Goal: Task Accomplishment & Management: Manage account settings

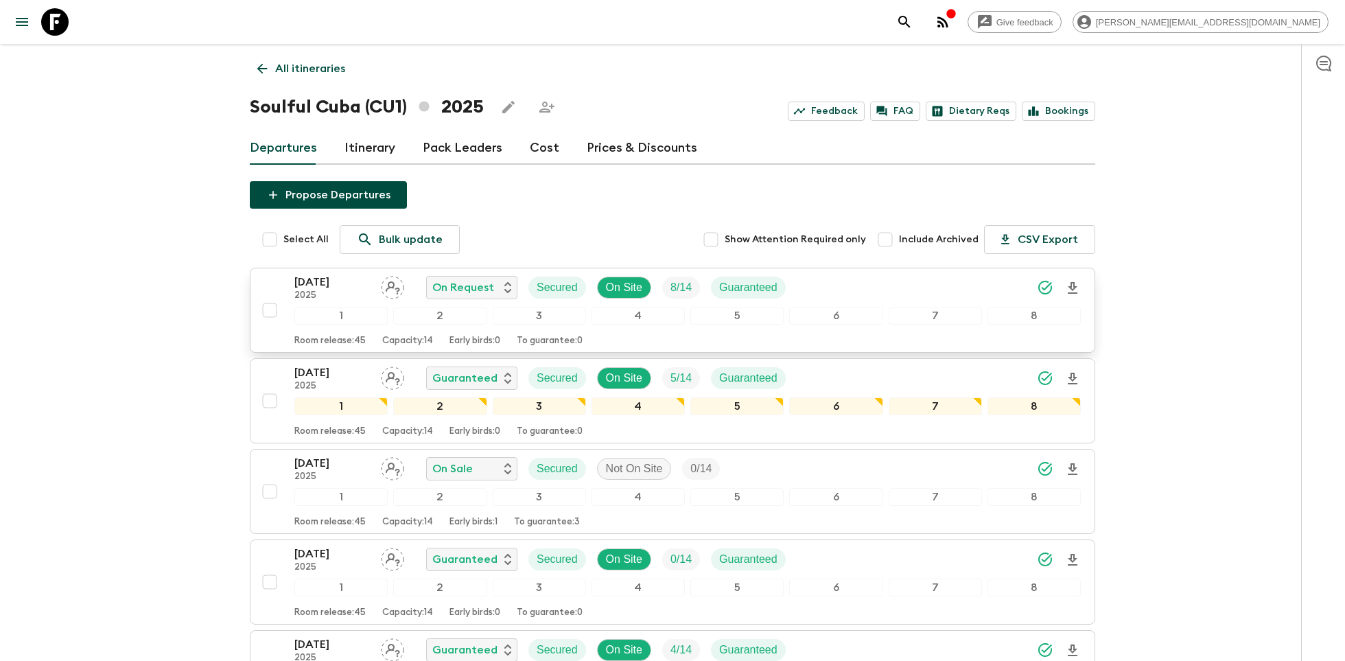
click at [327, 280] on p "[DATE]" at bounding box center [331, 282] width 75 height 16
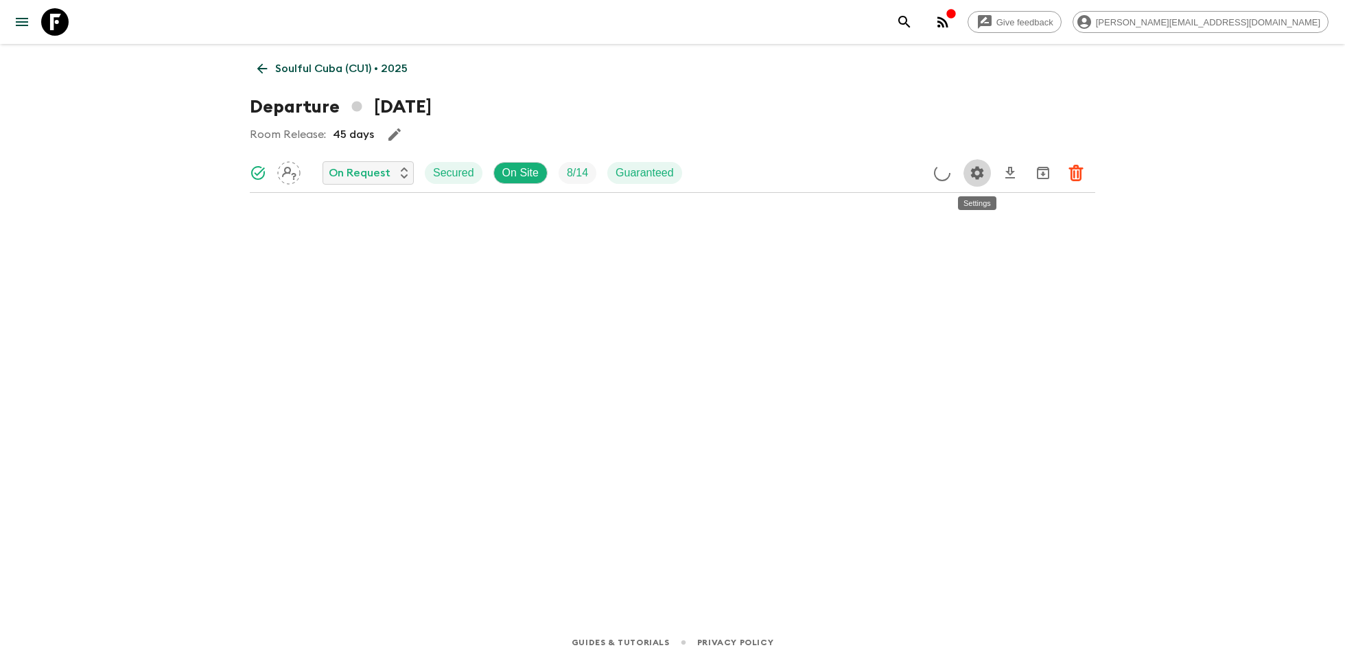
click at [980, 176] on icon "Settings" at bounding box center [977, 172] width 13 height 13
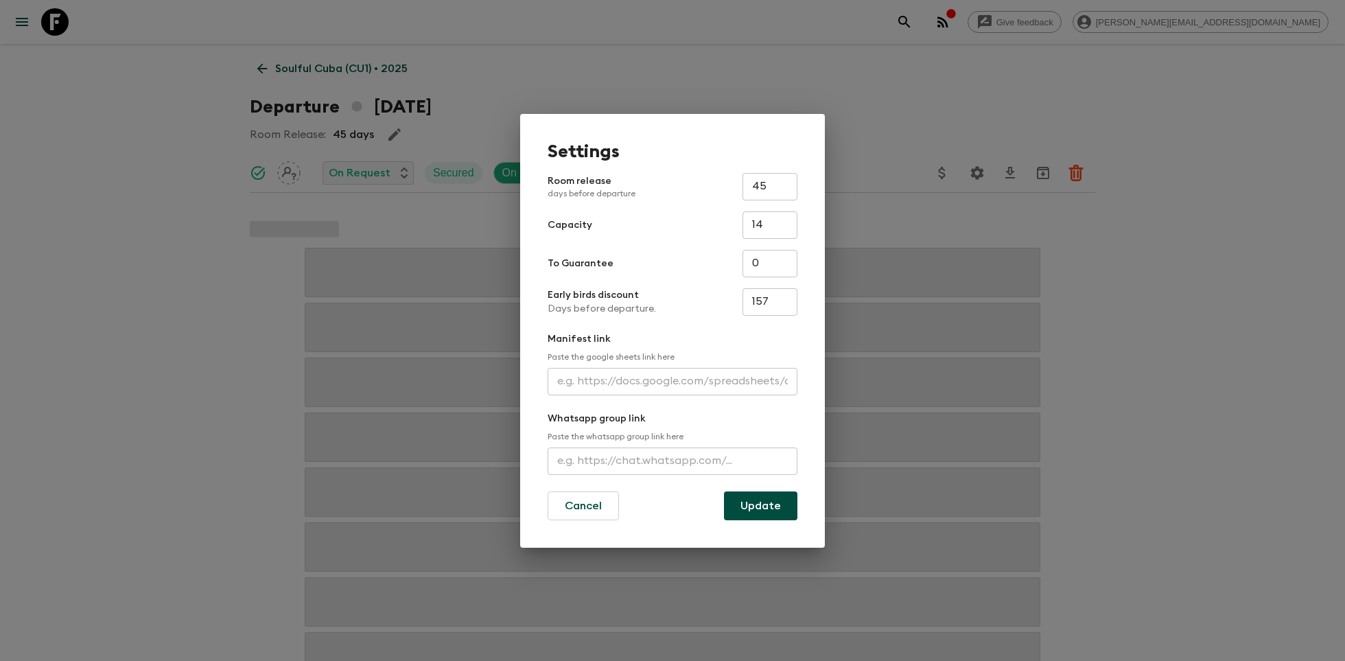
click at [635, 384] on input "text" at bounding box center [673, 381] width 250 height 27
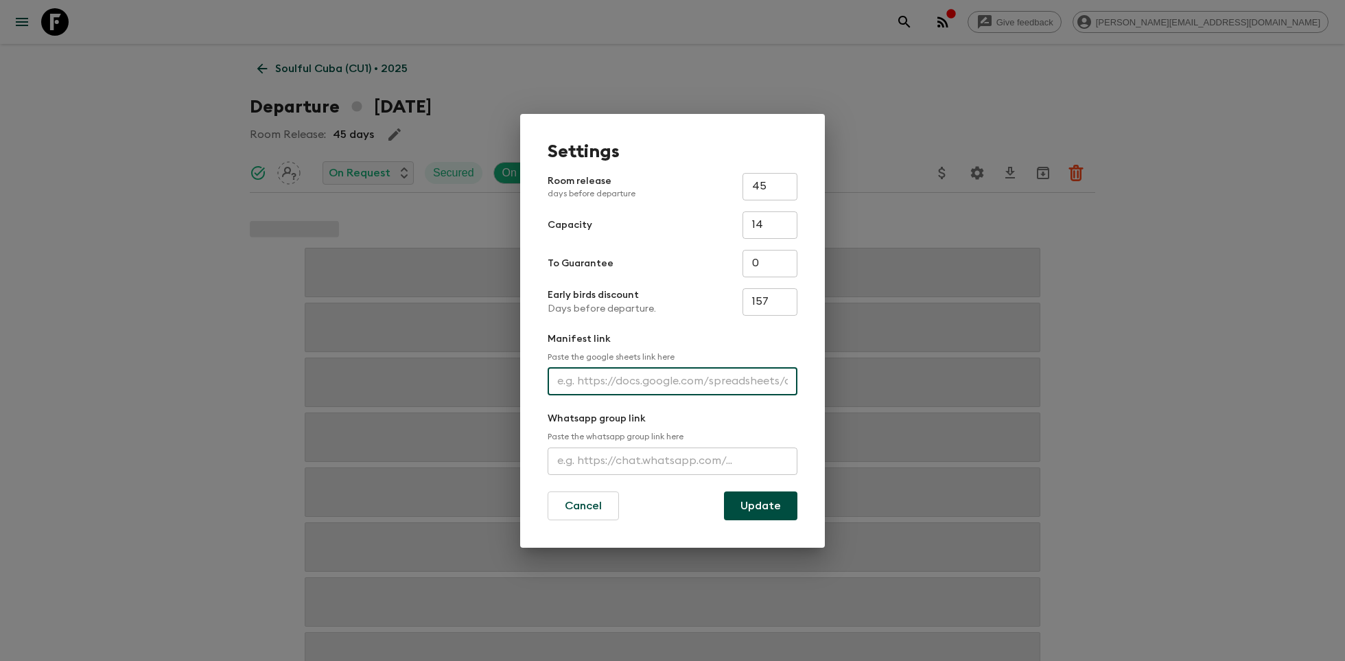
paste input "[URL][DOMAIN_NAME]"
type input "[URL][DOMAIN_NAME]"
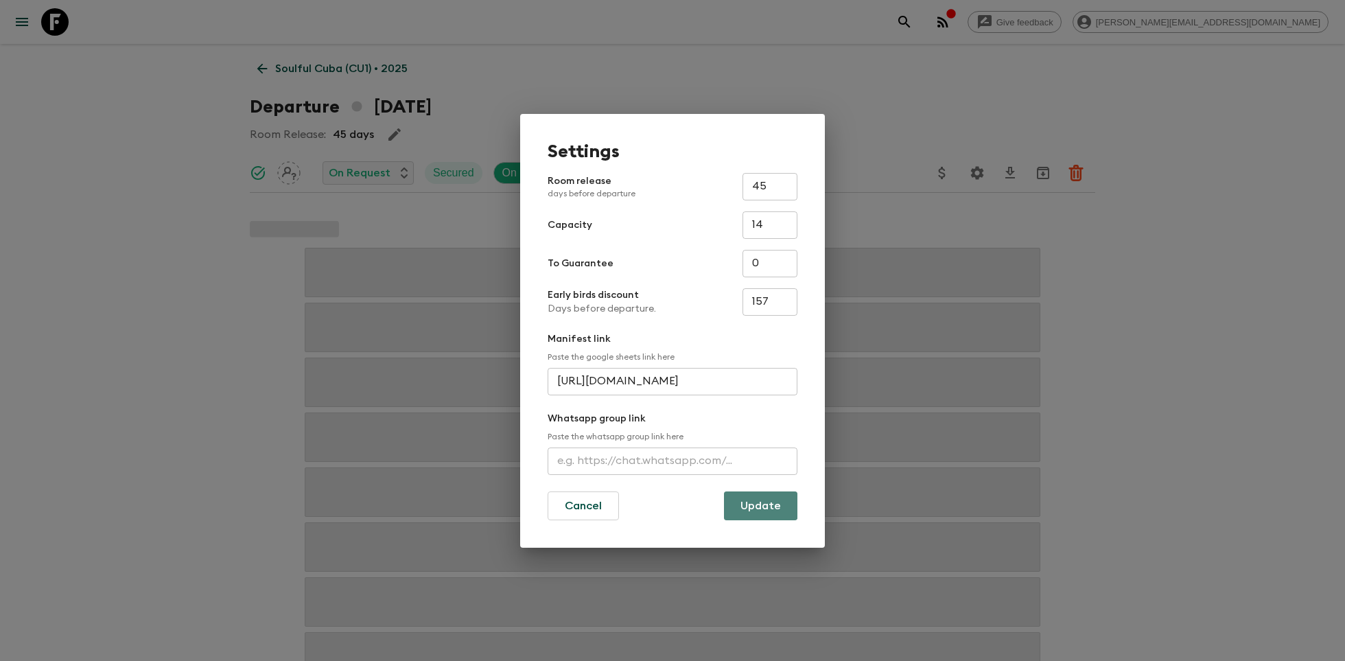
click at [749, 501] on button "Update" at bounding box center [760, 505] width 73 height 29
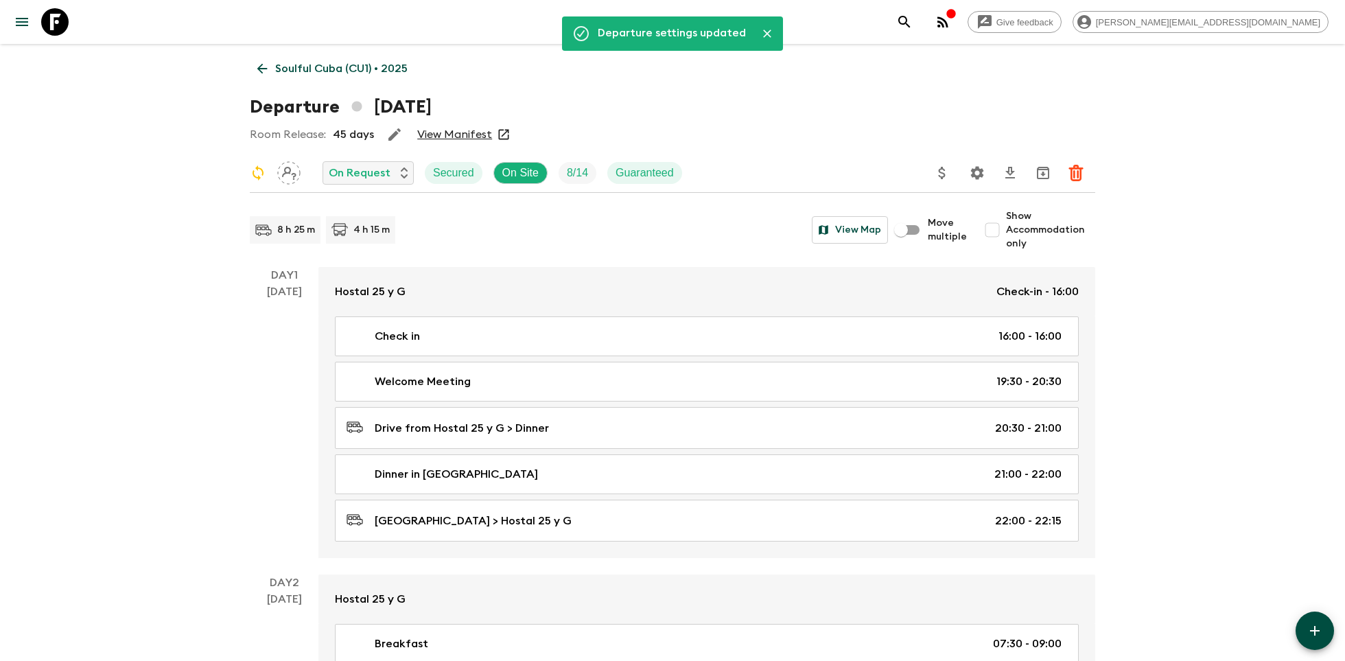
click at [47, 21] on icon at bounding box center [54, 21] width 27 height 27
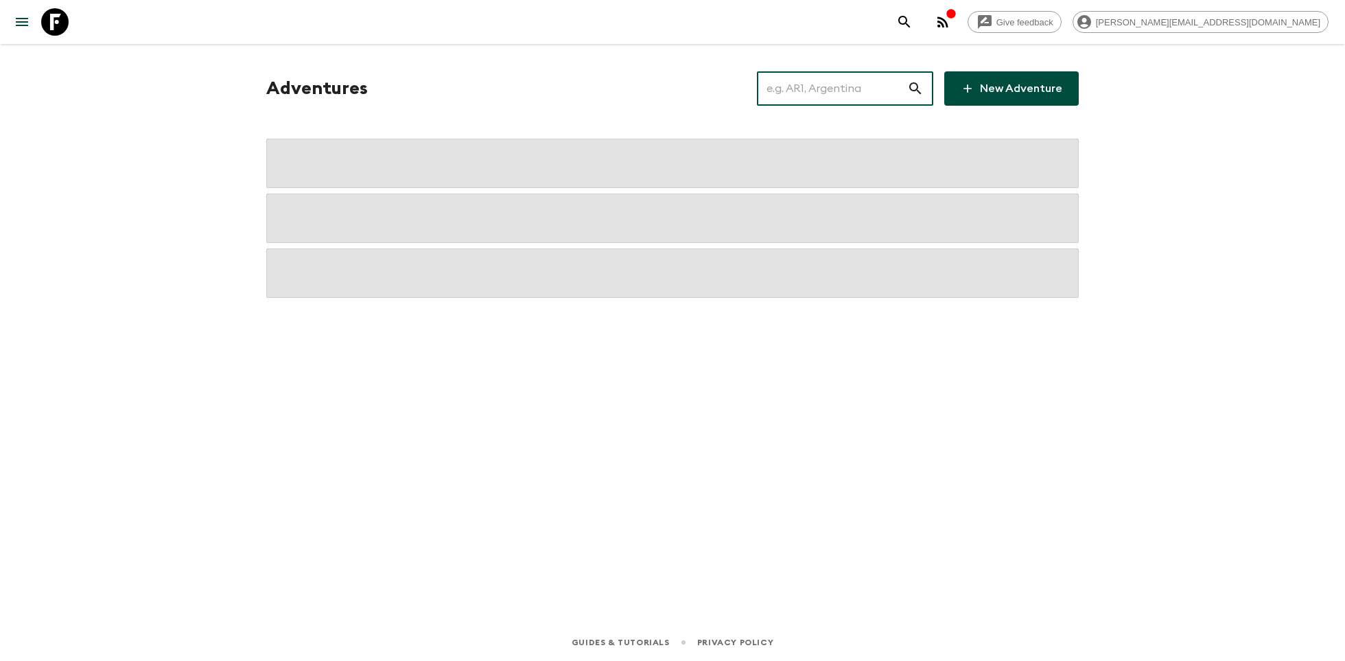
click at [840, 79] on input "text" at bounding box center [832, 88] width 150 height 38
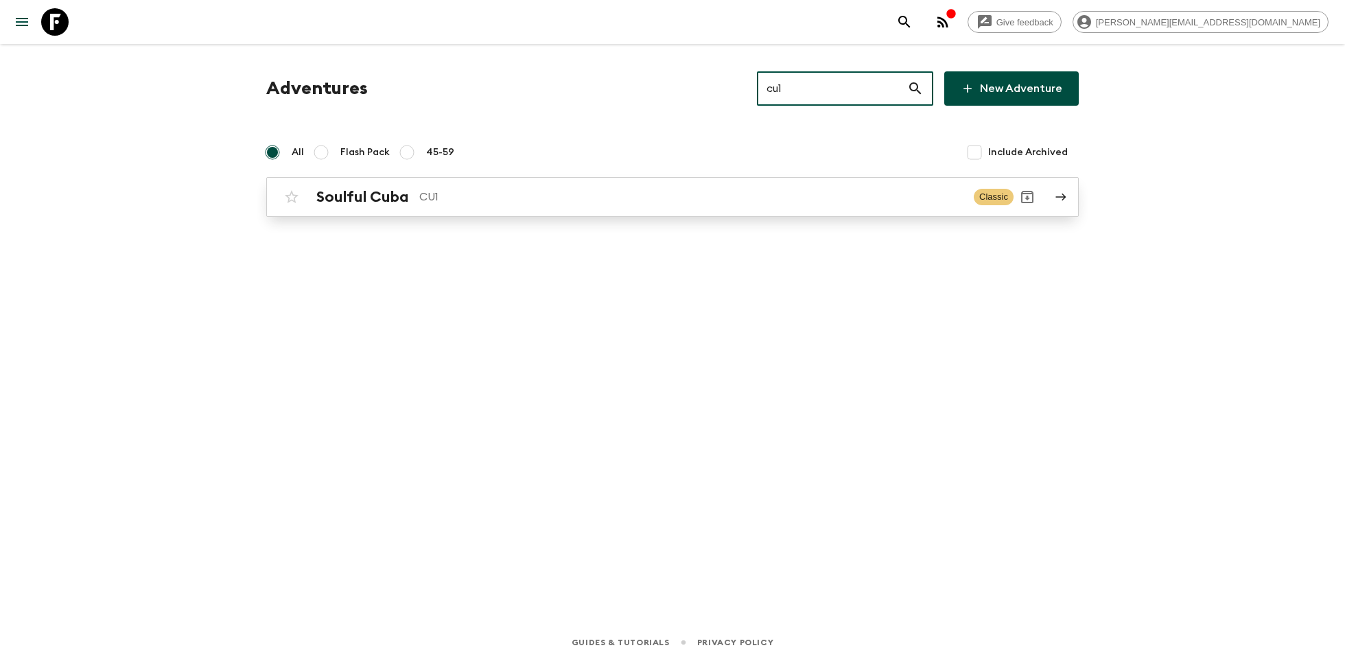
type input "cu1"
click at [665, 199] on p "CU1" at bounding box center [690, 197] width 543 height 16
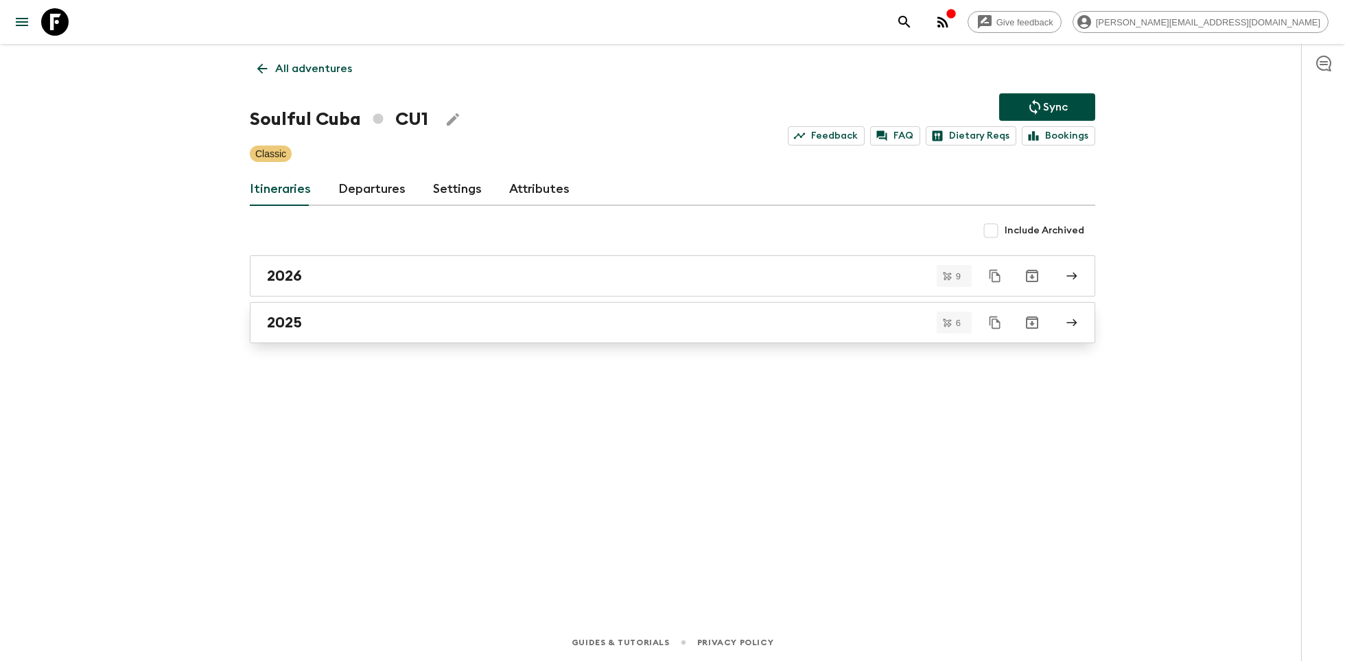
click at [346, 329] on div "2025" at bounding box center [659, 323] width 785 height 18
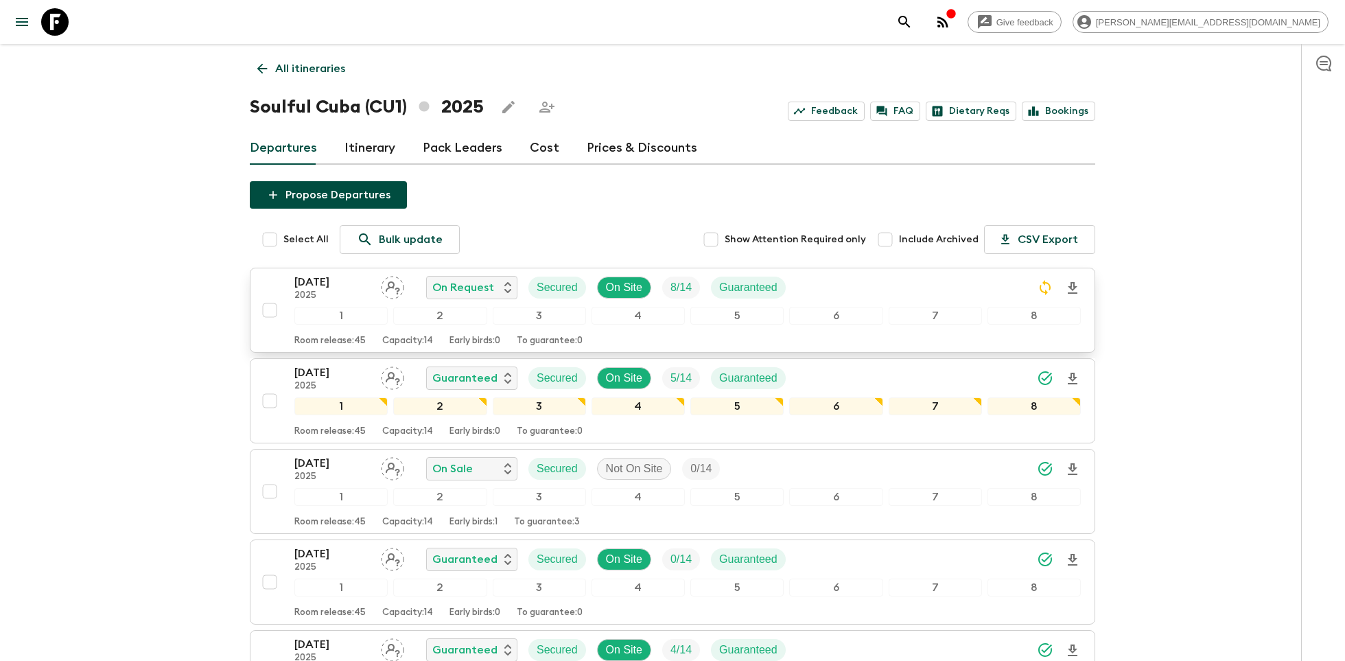
click at [316, 279] on p "[DATE]" at bounding box center [331, 282] width 75 height 16
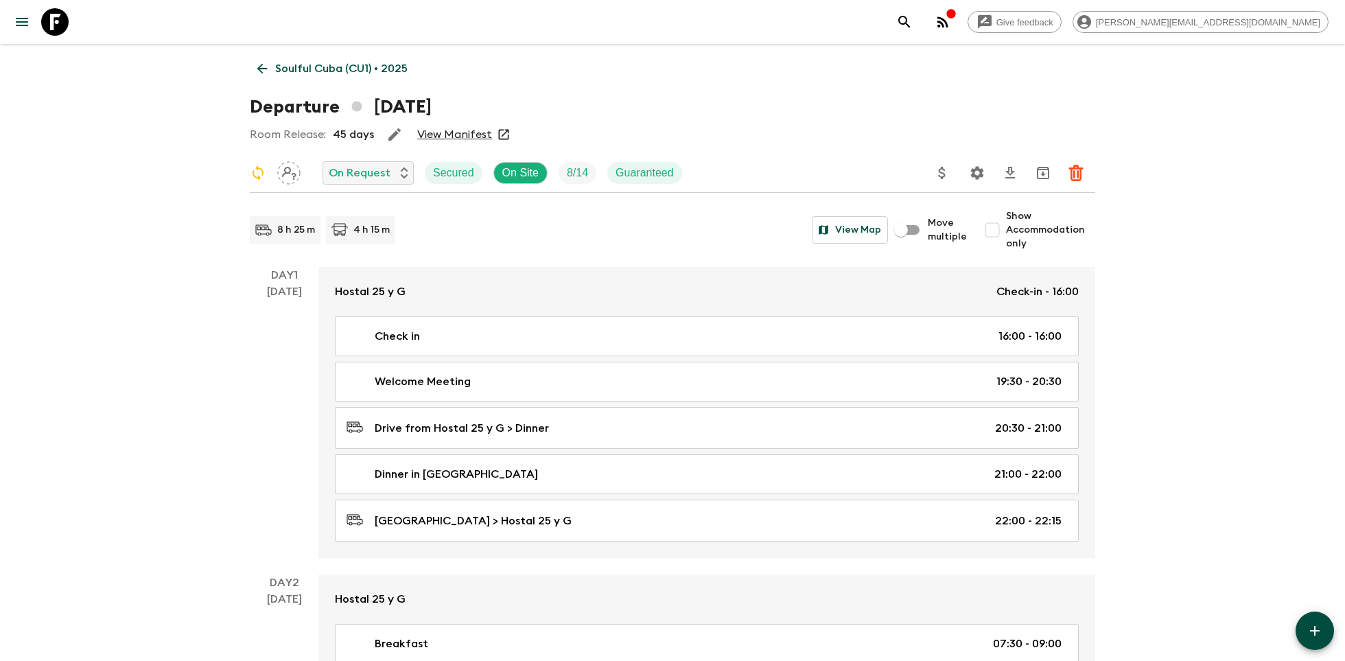
click at [994, 232] on input "Show Accommodation only" at bounding box center [991, 229] width 27 height 27
checkbox input "true"
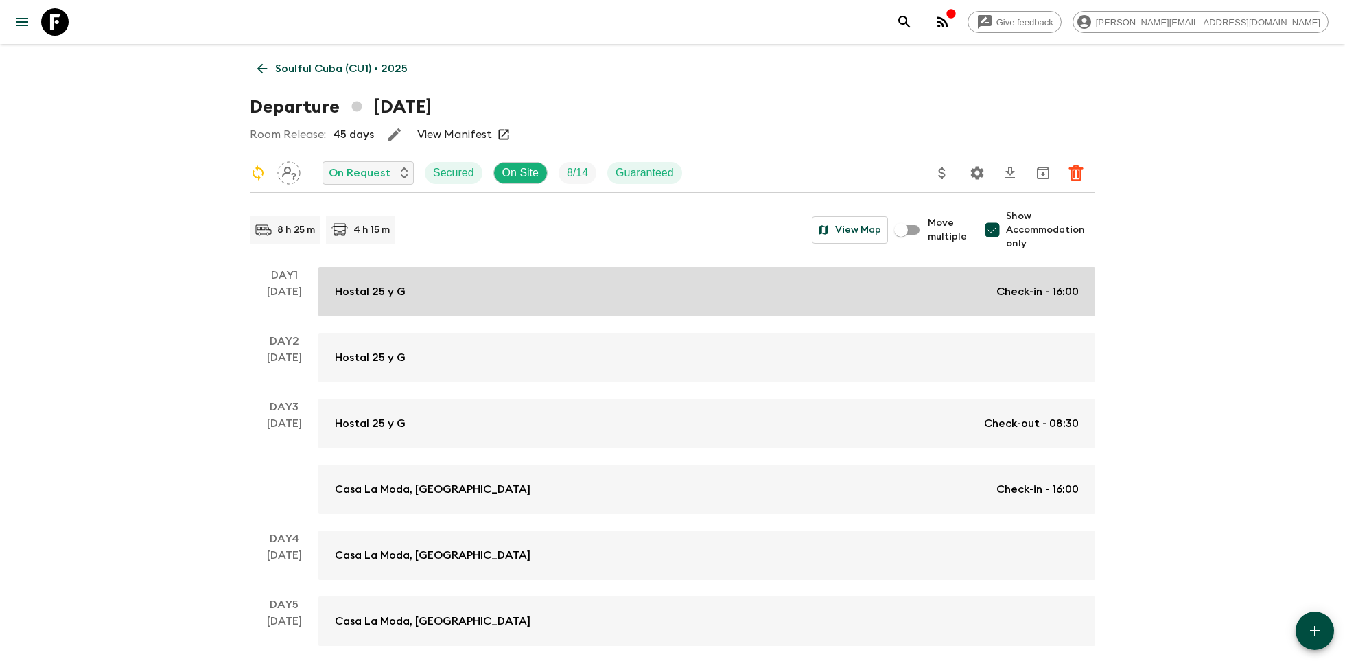
click at [523, 294] on div "Hostal 25 y G Check-in - 16:00" at bounding box center [707, 291] width 744 height 16
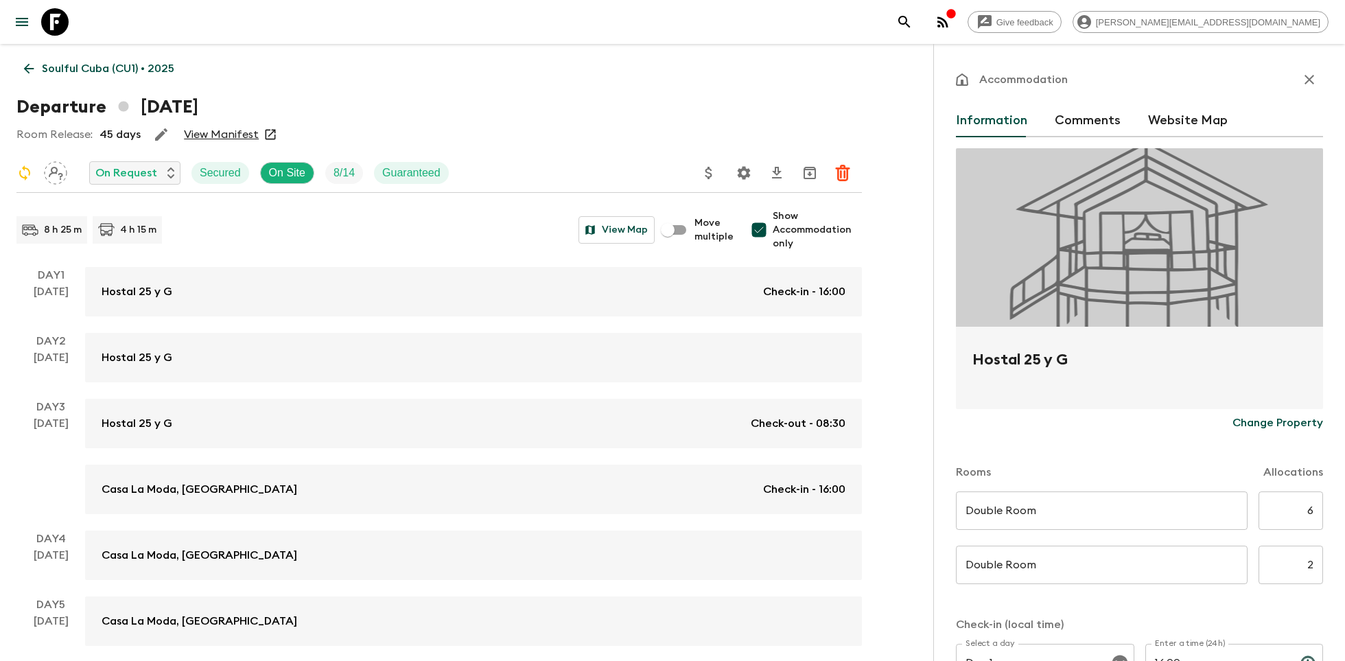
click at [1309, 511] on input "6" at bounding box center [1290, 510] width 64 height 38
type input "4"
click at [1316, 571] on input "2" at bounding box center [1290, 564] width 64 height 38
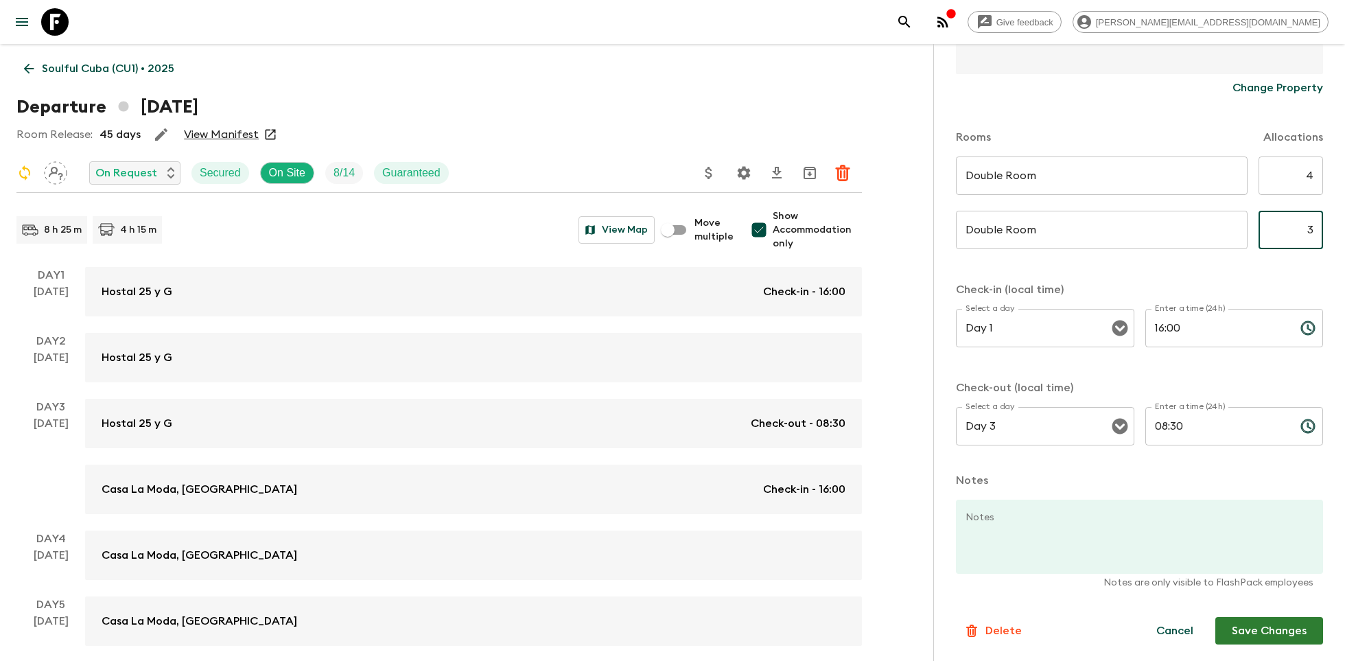
type input "3"
click at [1275, 628] on button "Save Changes" at bounding box center [1269, 630] width 108 height 27
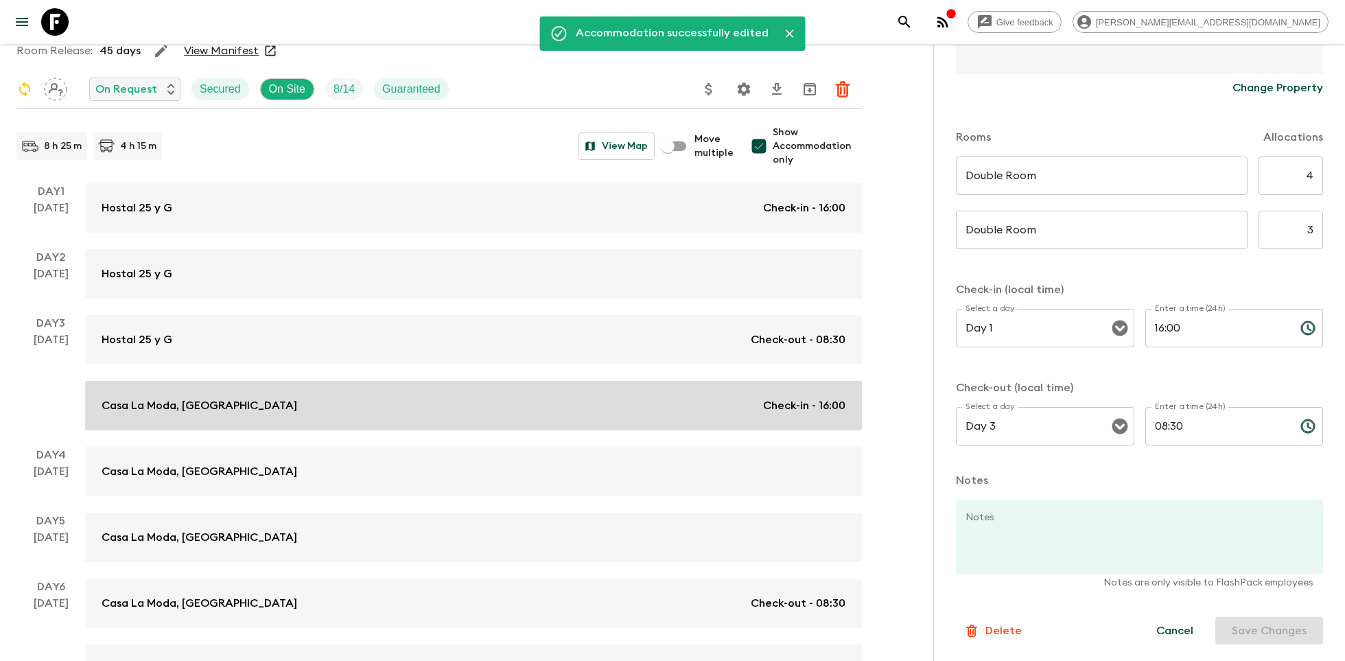
scroll to position [126, 0]
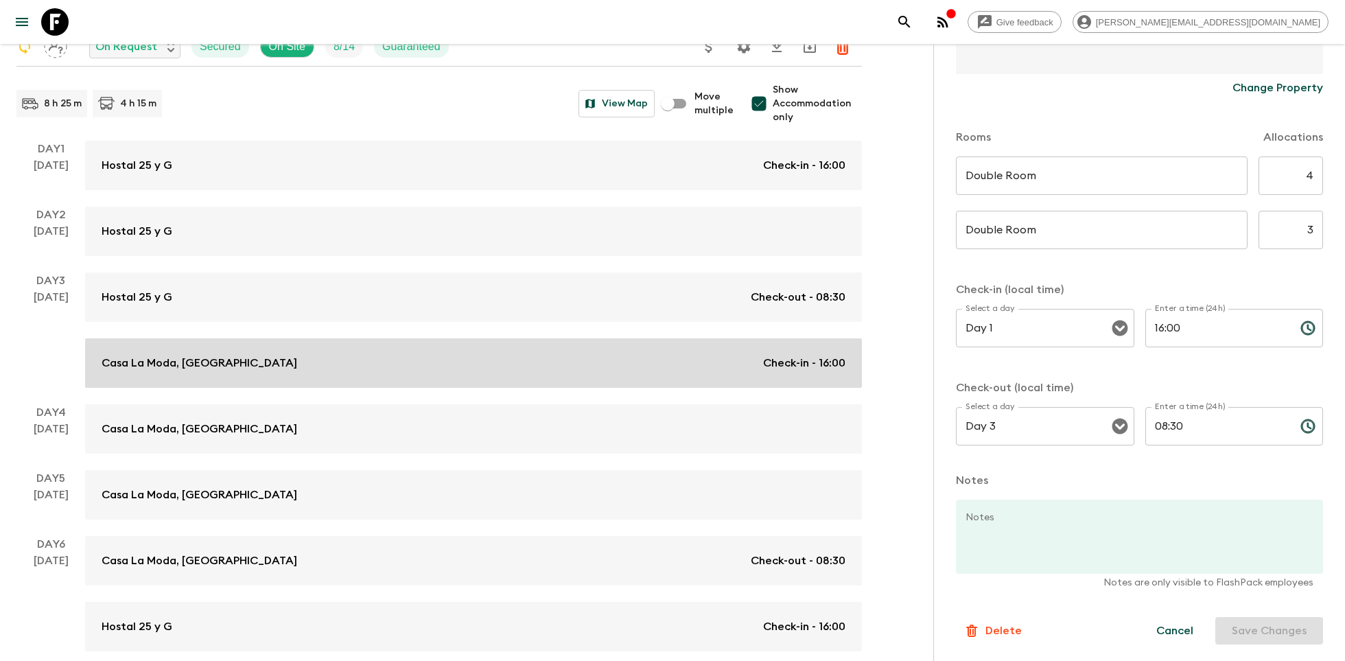
click at [508, 363] on div "Casa La Moda, [GEOGRAPHIC_DATA] Check-in - 16:00" at bounding box center [474, 363] width 744 height 16
type input "Standard Twin Room"
type input "6"
type input "Standard Single Room"
type input "2"
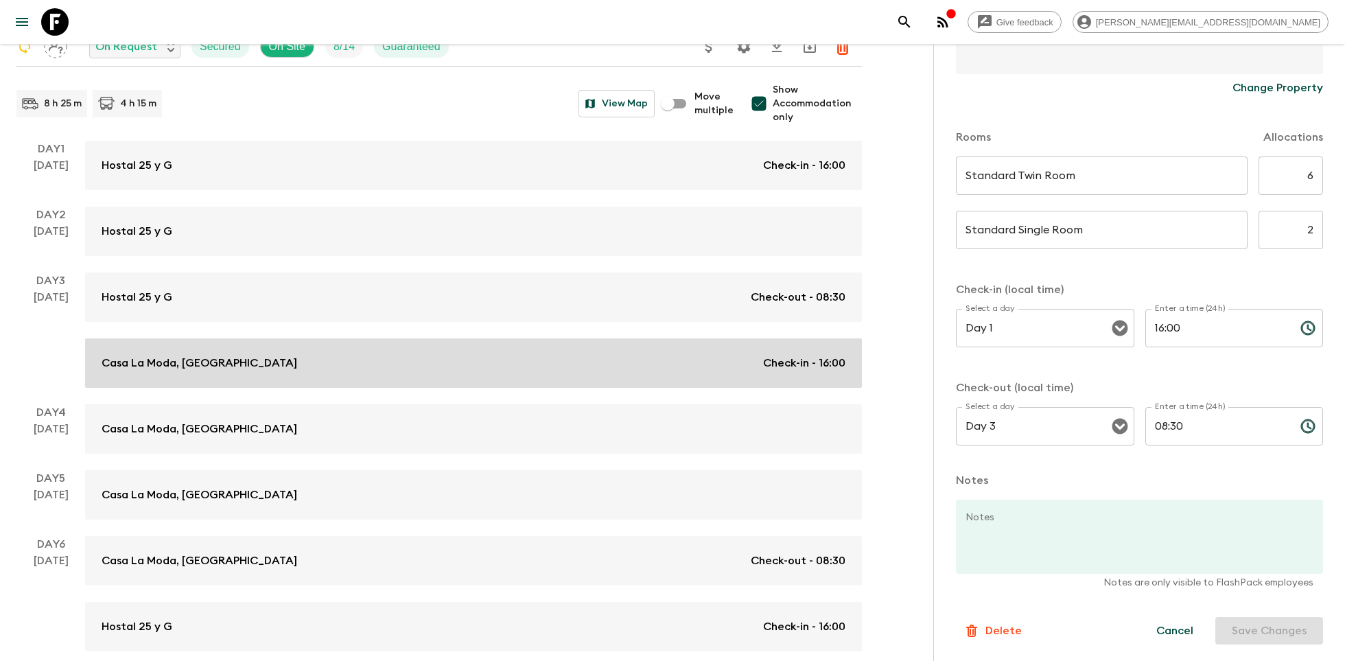
type input "Day 3"
type input "Day 6"
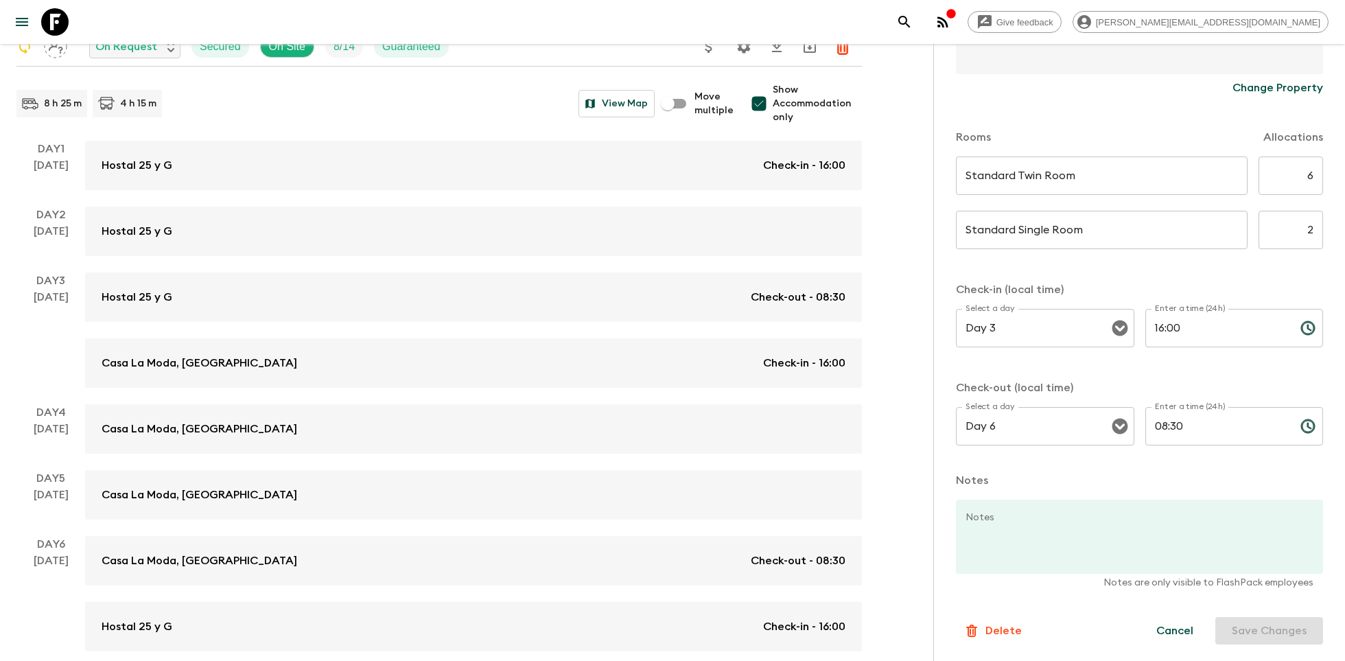
click at [1311, 174] on input "6" at bounding box center [1290, 175] width 64 height 38
type input "4"
click at [1310, 232] on input "2" at bounding box center [1290, 230] width 64 height 38
type input "3"
click at [1262, 628] on button "Save Changes" at bounding box center [1269, 630] width 108 height 27
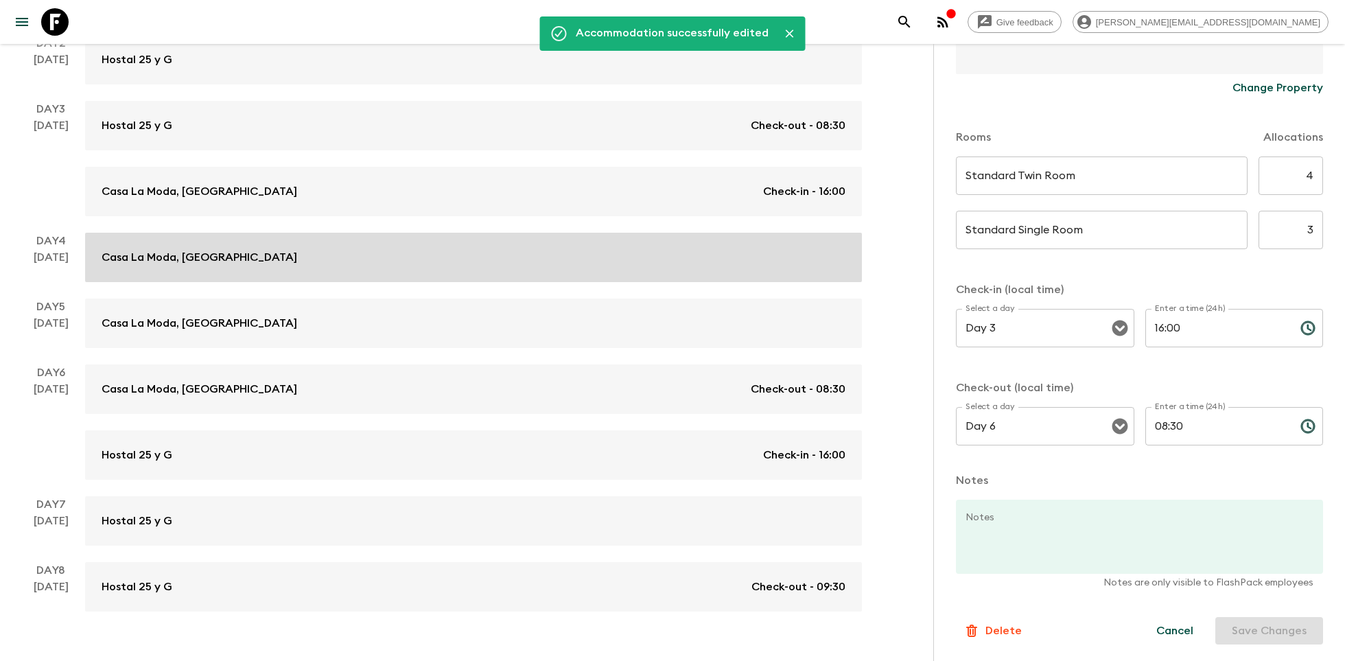
scroll to position [324, 0]
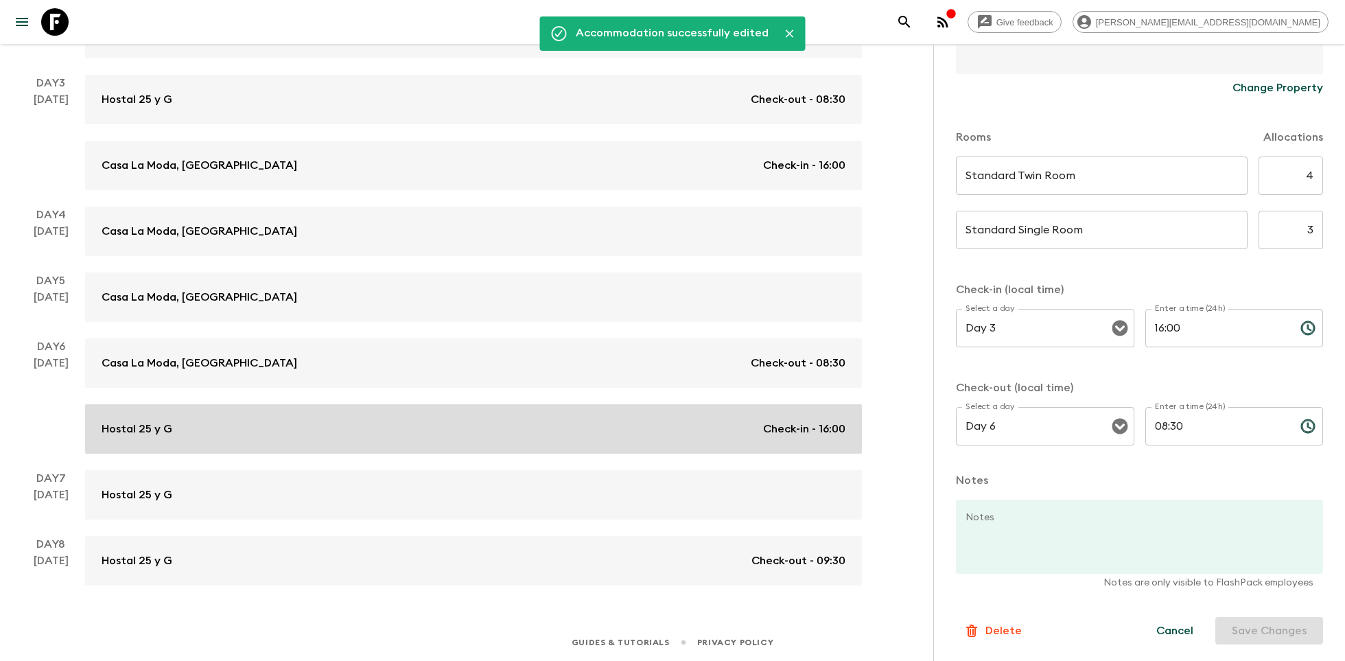
click at [423, 436] on link "Hostal 25 y G Check-in - 16:00" at bounding box center [473, 428] width 777 height 49
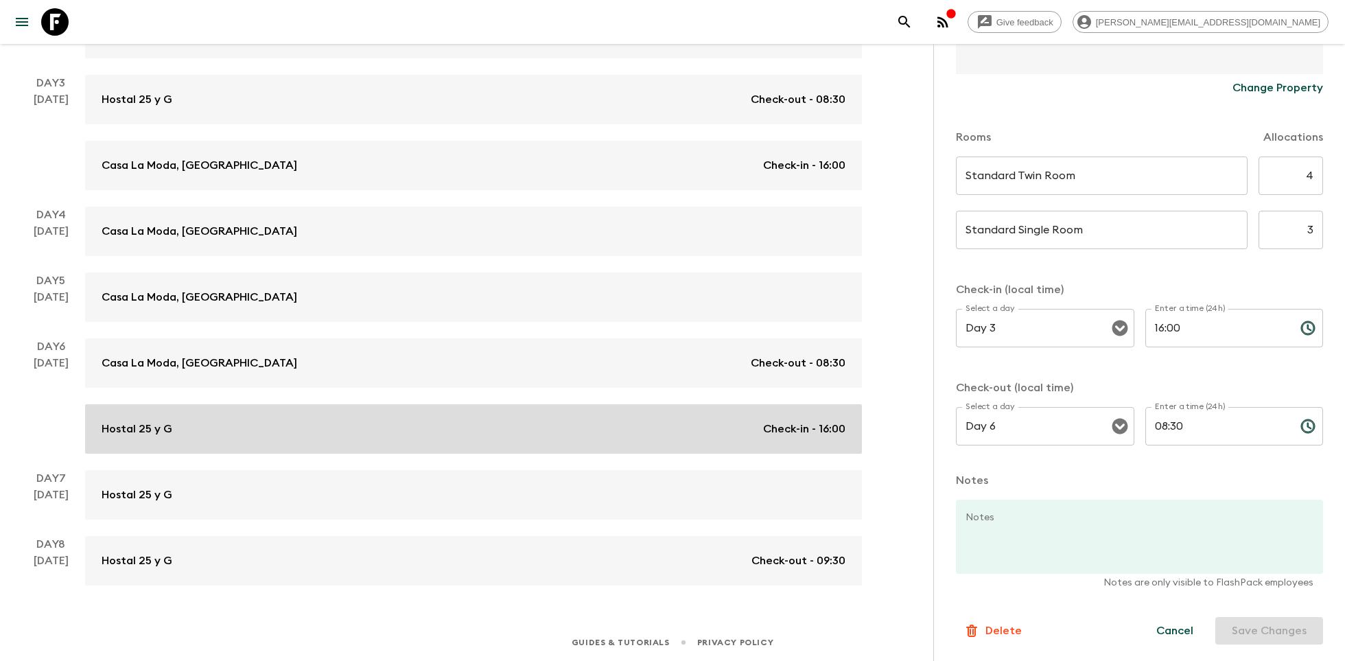
type input "Double room"
type input "6"
type input "Double room"
type input "2"
type input "Day 6"
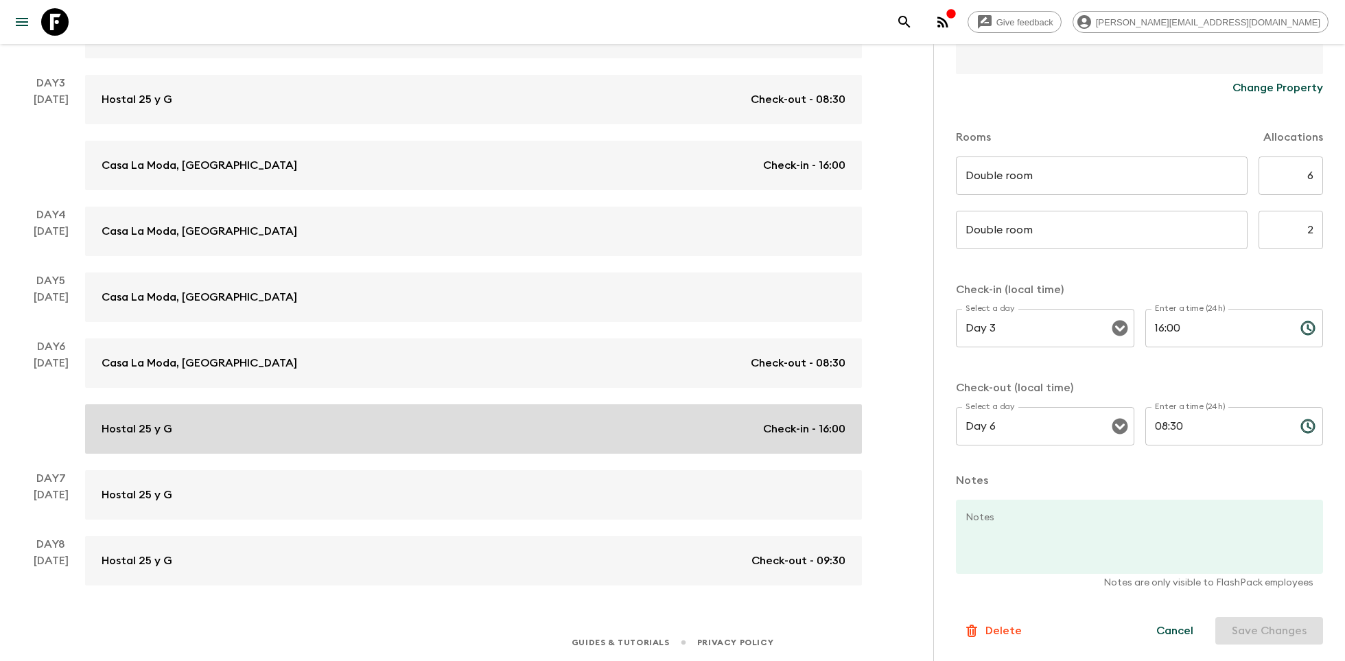
type input "Day 8"
type input "09:30"
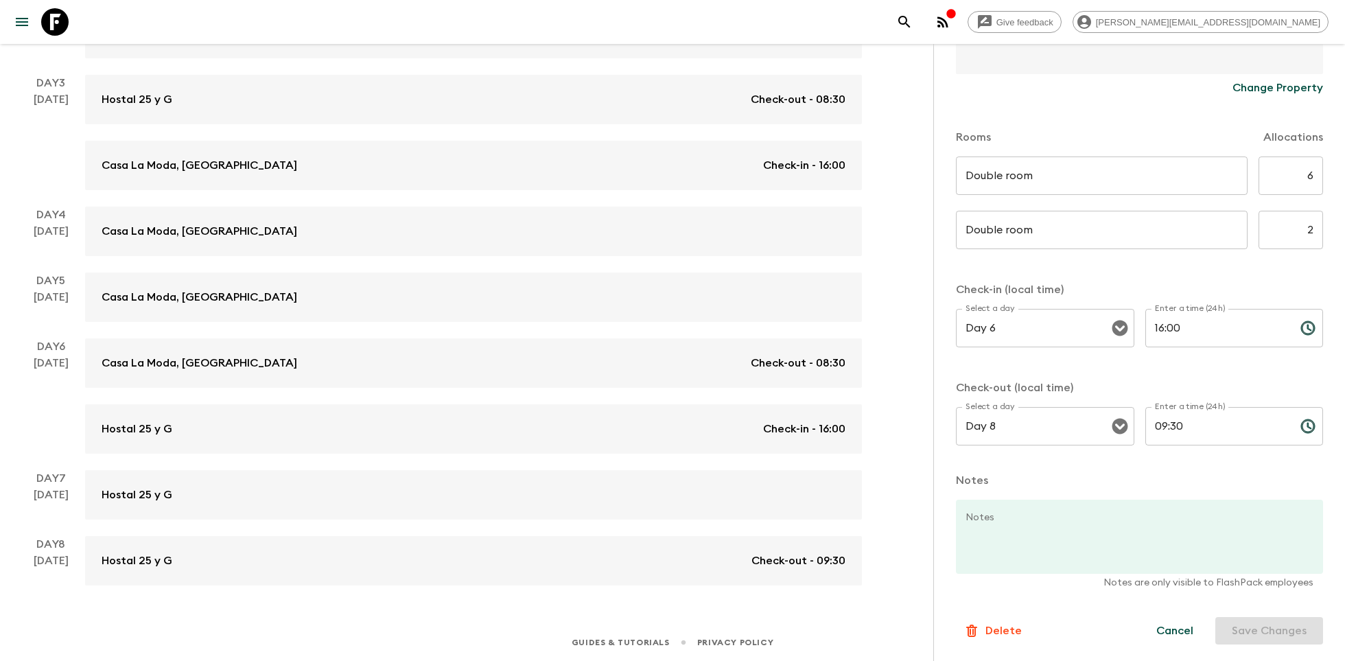
click at [1317, 176] on input "6" at bounding box center [1290, 175] width 64 height 38
type input "4"
click at [1310, 222] on input "2" at bounding box center [1290, 230] width 64 height 38
click at [1312, 226] on input "2" at bounding box center [1290, 230] width 64 height 38
type input "3"
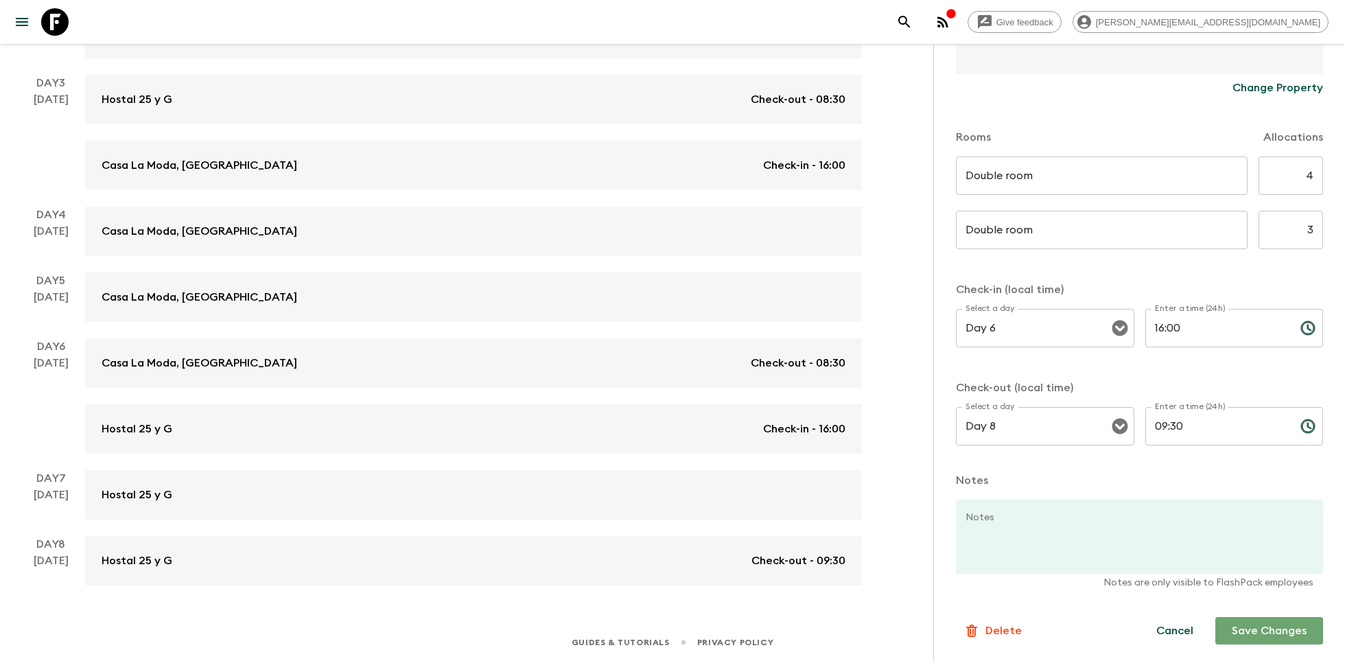
click at [1254, 625] on button "Save Changes" at bounding box center [1269, 630] width 108 height 27
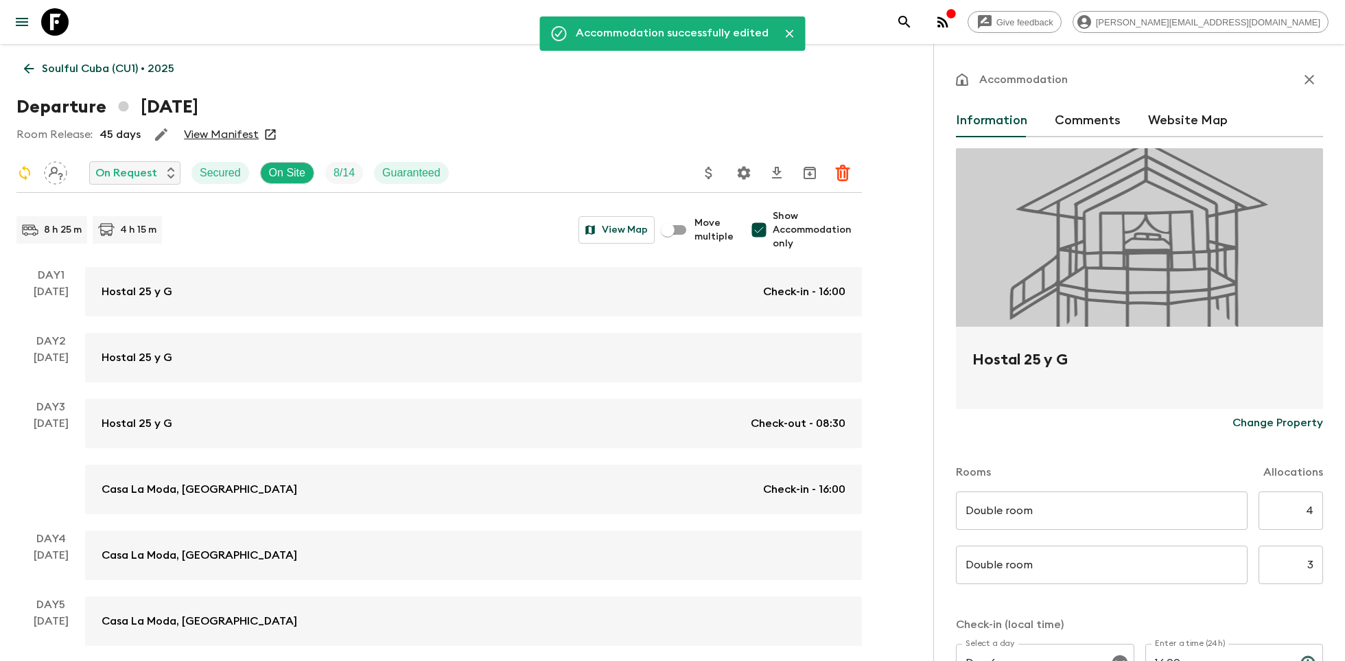
click at [1309, 71] on icon "button" at bounding box center [1309, 79] width 16 height 16
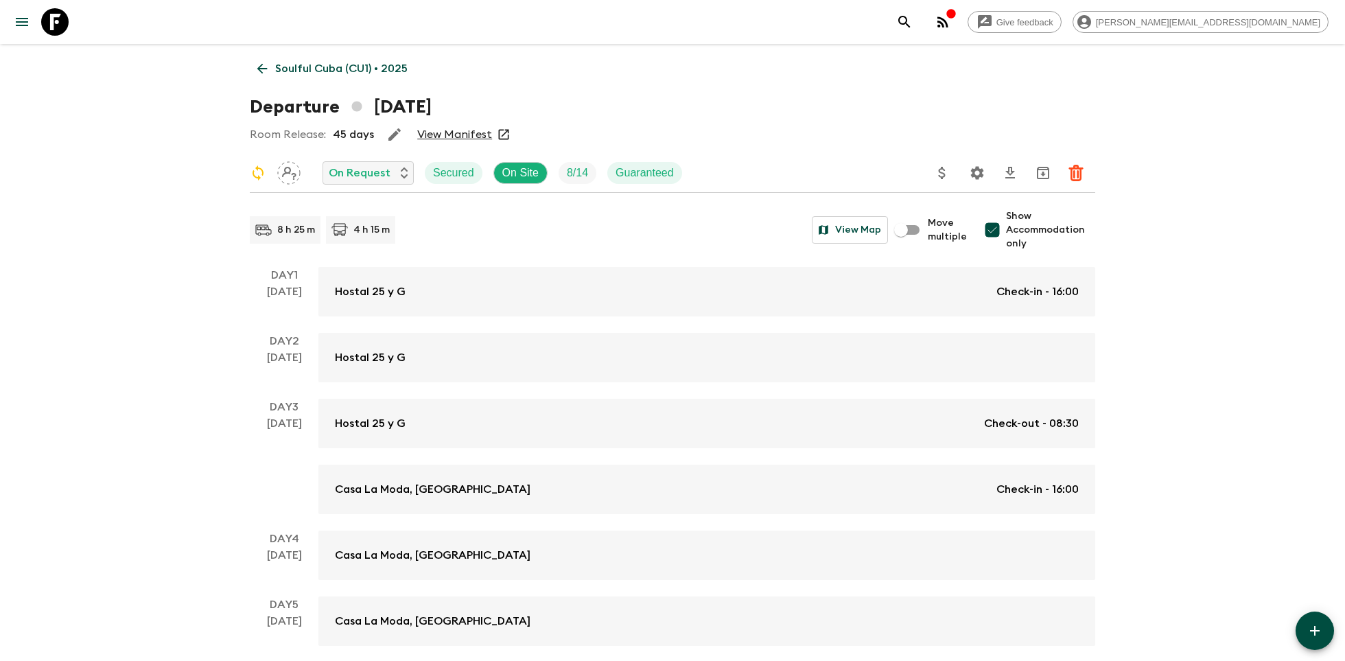
click at [389, 135] on icon "button" at bounding box center [394, 134] width 16 height 16
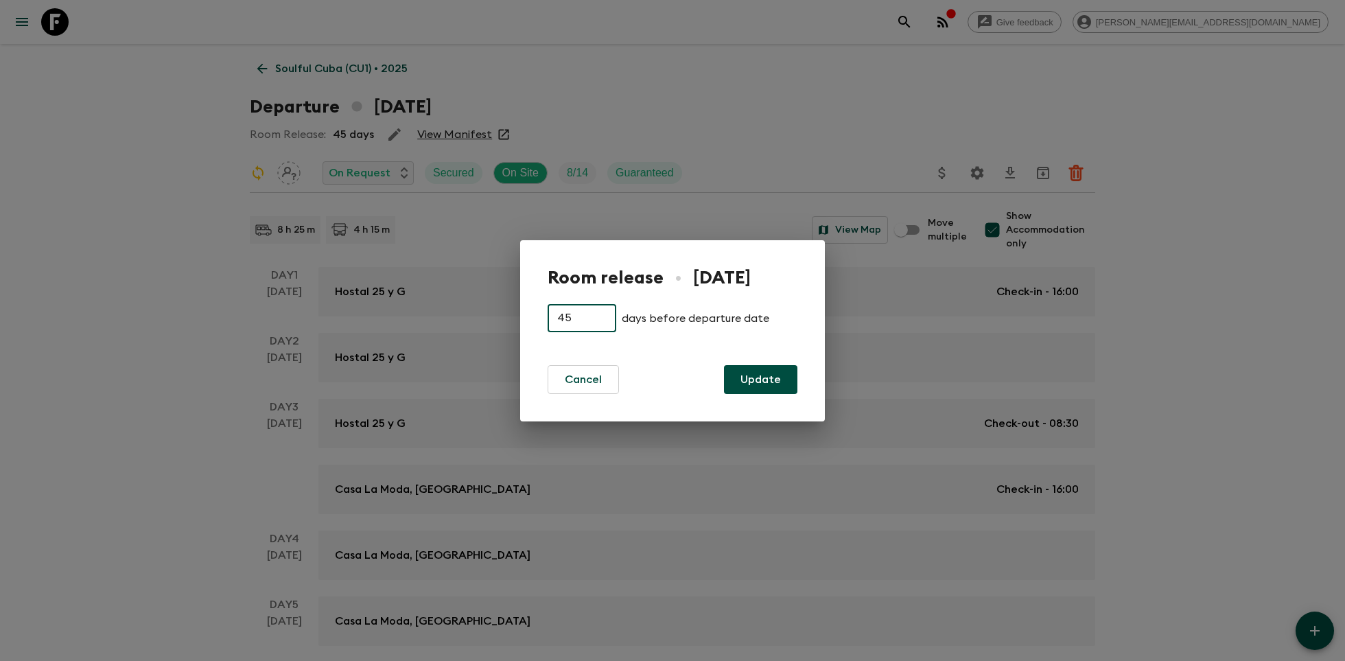
click at [583, 318] on input "45" at bounding box center [582, 318] width 69 height 27
type input "4"
type input "10"
click at [766, 378] on button "Update" at bounding box center [760, 379] width 73 height 29
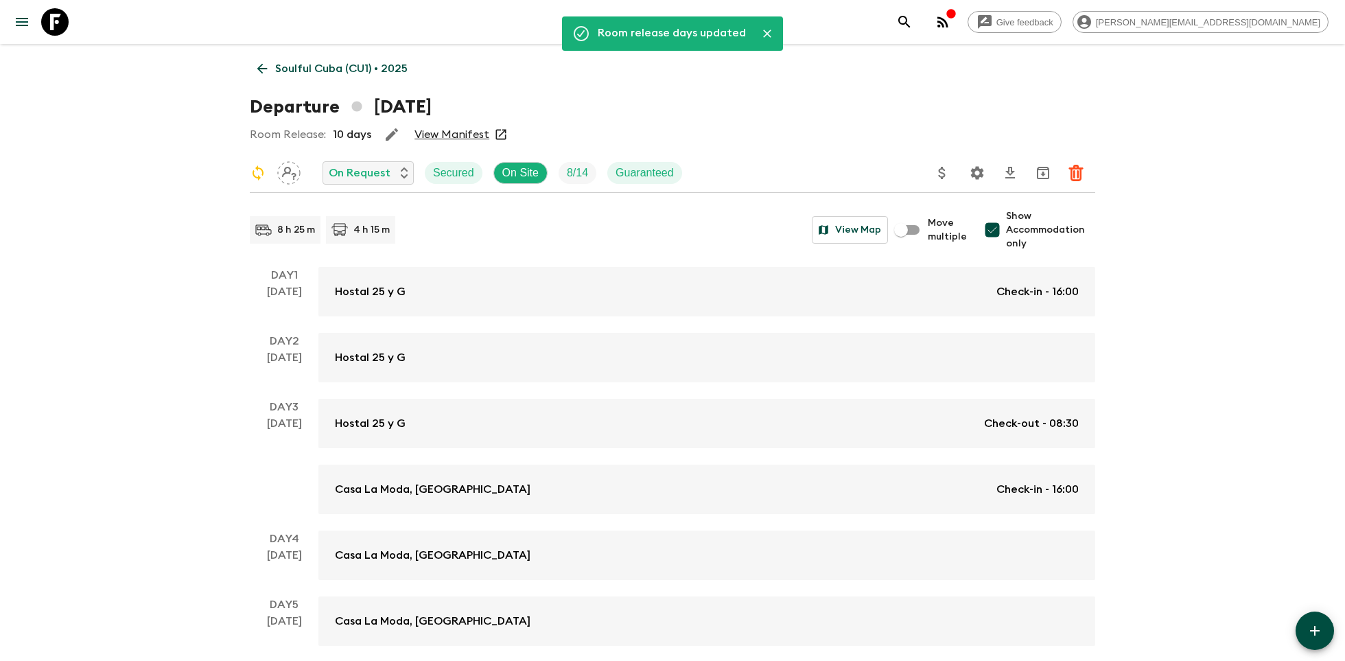
click at [292, 71] on p "Soulful Cuba (CU1) • 2025" at bounding box center [341, 68] width 132 height 16
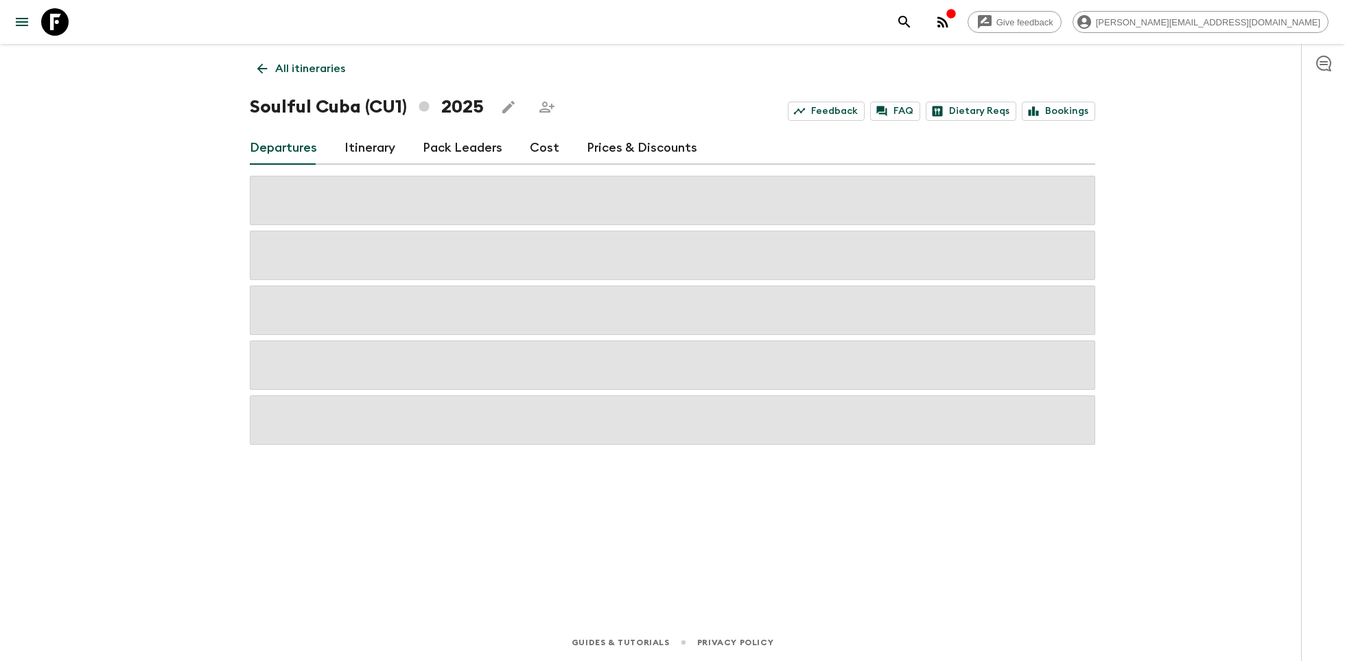
click at [302, 64] on p "All itineraries" at bounding box center [310, 68] width 70 height 16
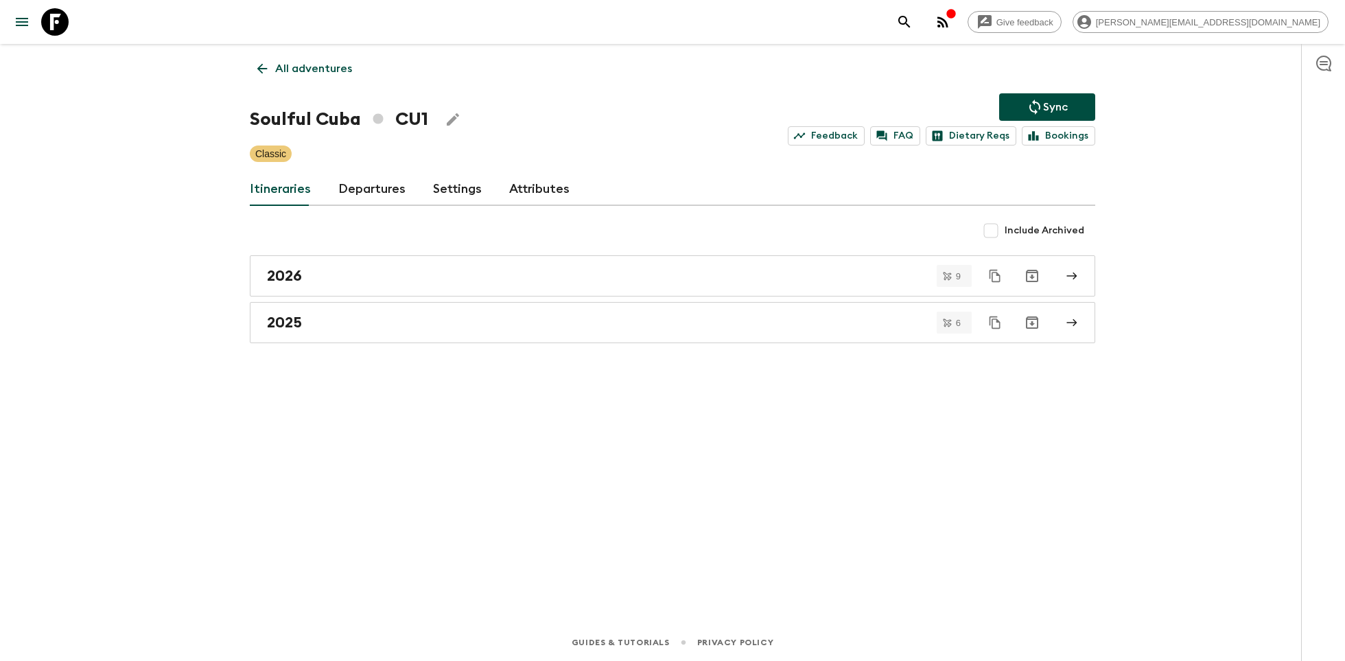
click at [1036, 111] on icon "Sync adventure departures to the booking engine" at bounding box center [1034, 106] width 11 height 15
click at [951, 27] on icon "button" at bounding box center [942, 22] width 16 height 16
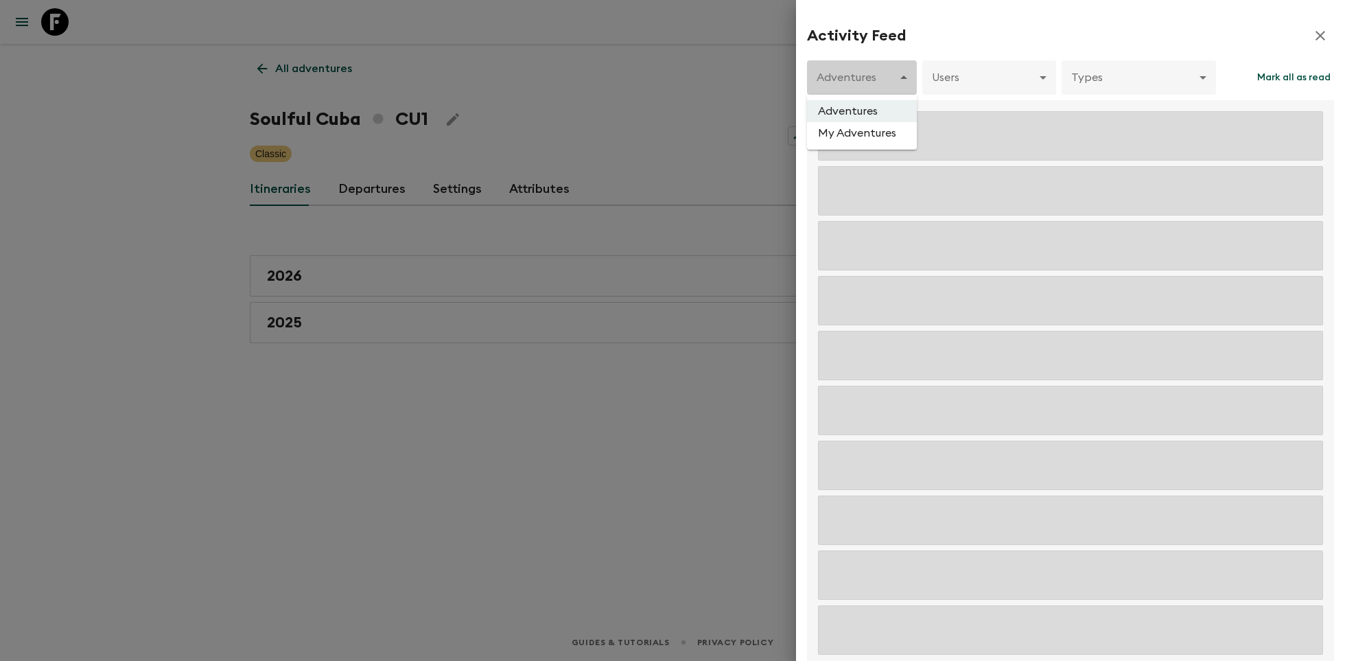
click at [859, 79] on body "Give feedback [PERSON_NAME][EMAIL_ADDRESS][DOMAIN_NAME] All adventures Soulful …" at bounding box center [672, 330] width 1345 height 661
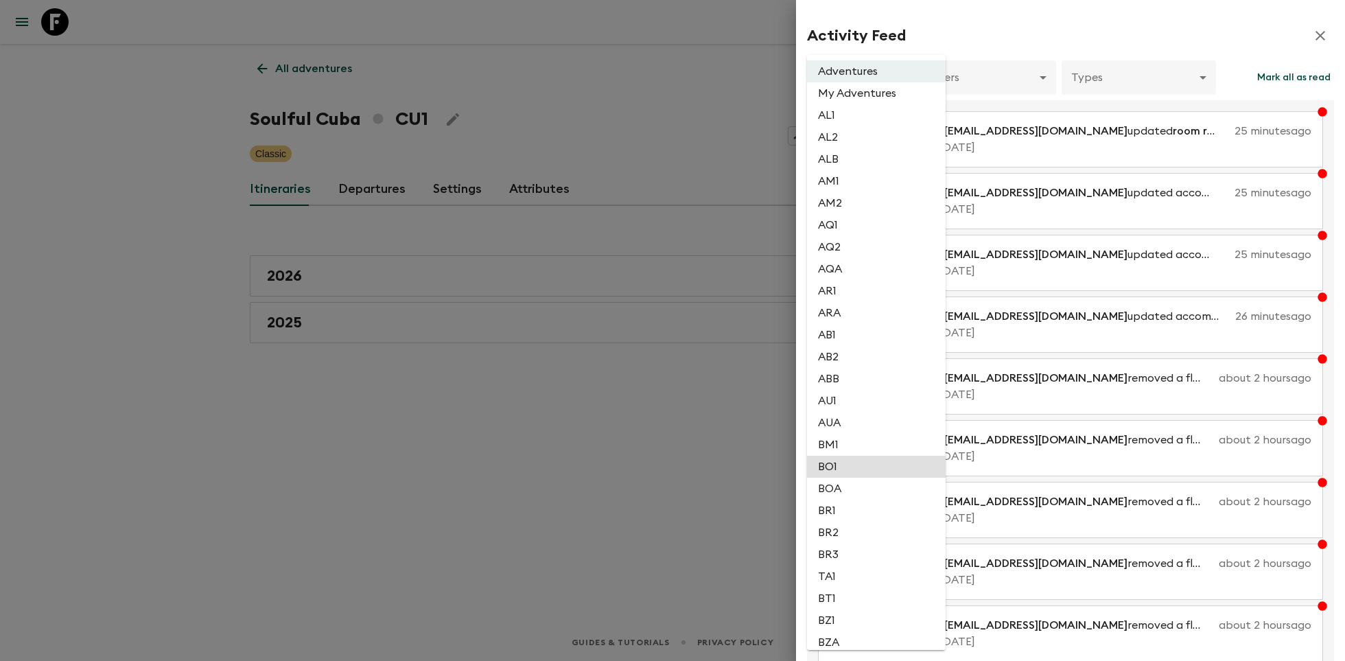
click at [823, 467] on li "BO1" at bounding box center [876, 467] width 139 height 22
type input "667d89a0-3e43-4c2f-a973-f22cd5976ade"
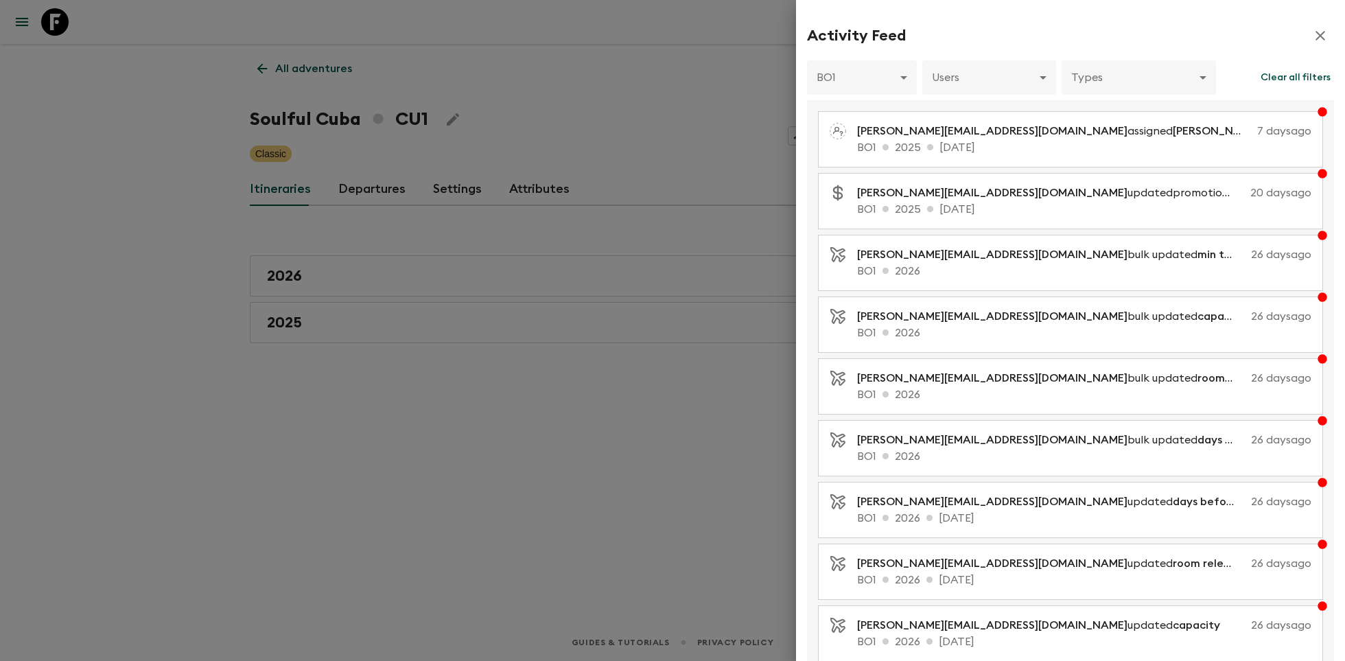
click at [1321, 40] on icon "button" at bounding box center [1320, 35] width 16 height 16
